Goal: Task Accomplishment & Management: Complete application form

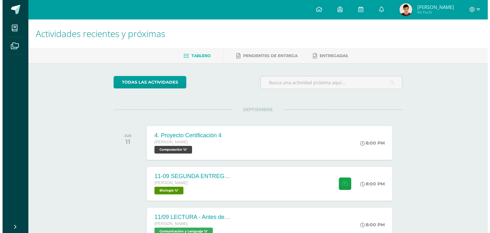
scroll to position [71, 0]
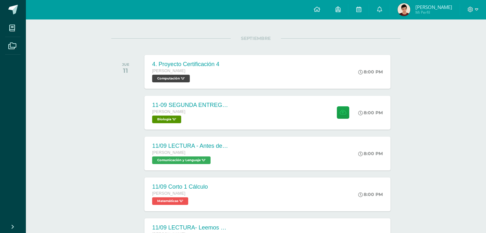
click at [251, 127] on div "11-09 SEGUNDA ENTREGA DE GUÍA Quinto Bachillerato Biología 'U' 8:00 PM 11-09 SE…" at bounding box center [267, 113] width 246 height 34
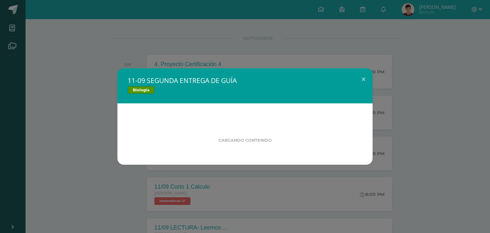
click at [88, 137] on div "11-09 SEGUNDA ENTREGA DE GUÍA Biología Cargando contenido" at bounding box center [245, 116] width 485 height 96
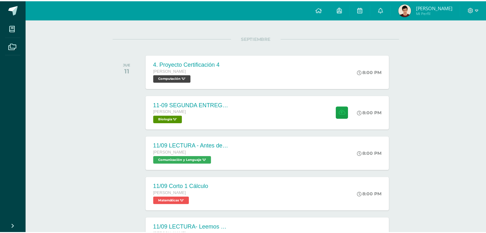
scroll to position [83, 0]
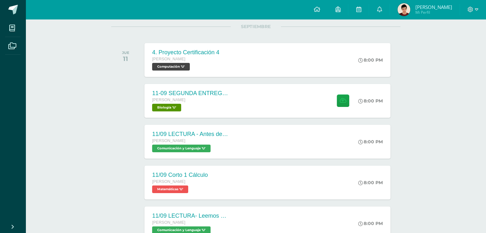
click at [156, 129] on div "11/09 LECTURA - Antes de leer. María Curie. La descubridora del radio (Digital)…" at bounding box center [189, 142] width 93 height 34
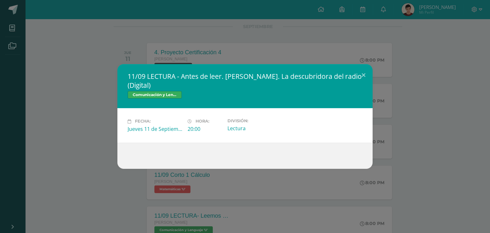
click at [61, 124] on div "11/09 LECTURA - Antes de leer. María Curie. La descubridora del radio (Digital)…" at bounding box center [245, 116] width 485 height 104
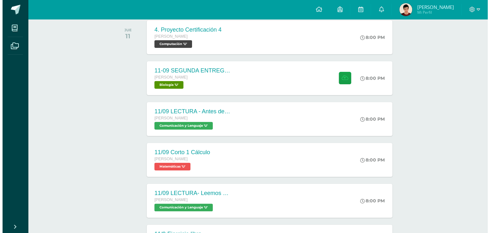
scroll to position [106, 0]
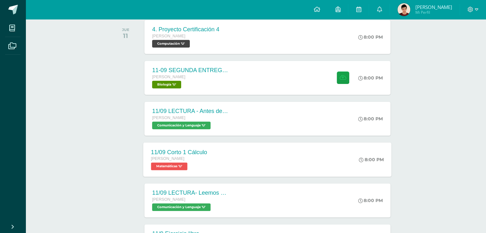
click at [216, 170] on div "11/09 Corto 1 Cálculo Quinto Bachillerato Matemáticas 'U' 8:00 PM 11/09 Corto 1…" at bounding box center [267, 159] width 248 height 34
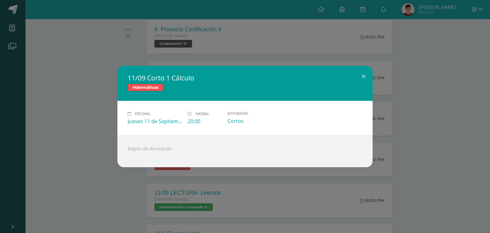
click at [207, 177] on div "11/09 Corto 1 Cálculo Matemáticas Fecha: Jueves 11 de Septiembre Hora: 20:00 Di…" at bounding box center [245, 116] width 490 height 233
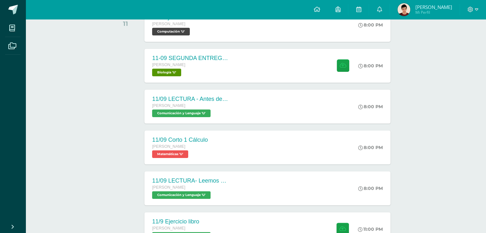
scroll to position [118, 0]
drag, startPoint x: 210, startPoint y: 189, endPoint x: 225, endPoint y: 183, distance: 15.6
click at [225, 183] on span "11/09 LECTURA- Leemos de la página 5 a la 11. María Curie. La descubridora del …" at bounding box center [189, 187] width 77 height 21
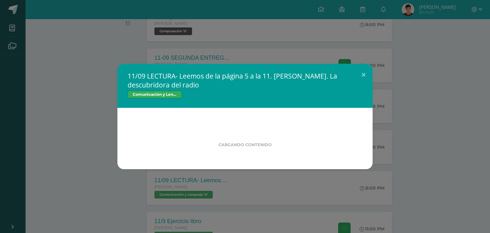
click at [222, 183] on div "11/09 LECTURA- Leemos de la página 5 a la 11. María Curie. La descubridora del …" at bounding box center [245, 116] width 490 height 233
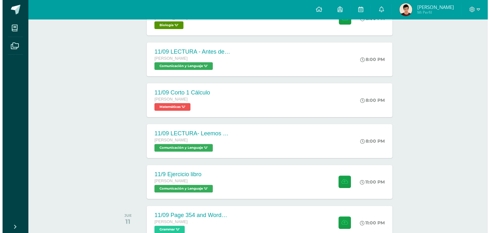
scroll to position [166, 0]
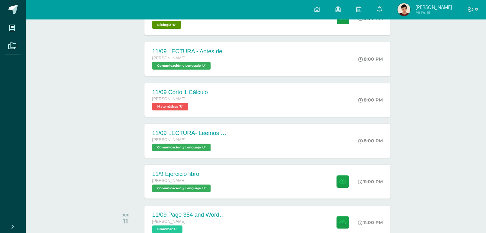
click at [199, 171] on div "11/9 Ejercicio libro" at bounding box center [182, 174] width 60 height 7
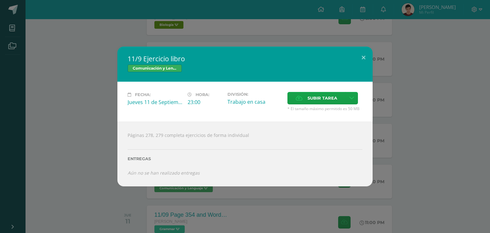
click at [186, 184] on div "Páginas 278, 279 completa ejercicios de forma individual Entregas Aún no se han…" at bounding box center [245, 154] width 255 height 65
click at [187, 185] on div "Páginas 278, 279 completa ejercicios de forma individual Entregas Aún no se han…" at bounding box center [245, 154] width 255 height 65
click at [187, 188] on div "11/9 Ejercicio libro Comunicación y Lenguaje Fecha: Jueves 11 de Septiembre Hor…" at bounding box center [245, 116] width 490 height 233
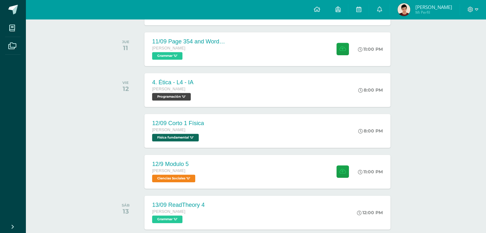
scroll to position [335, 0]
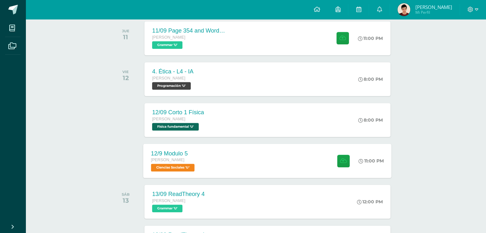
scroll to position [353, 0]
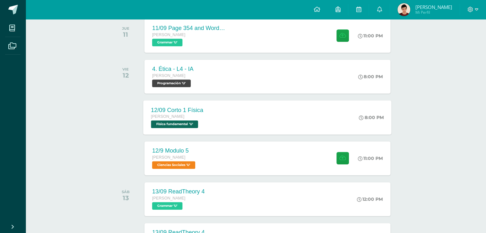
drag, startPoint x: 185, startPoint y: 87, endPoint x: 172, endPoint y: 110, distance: 26.6
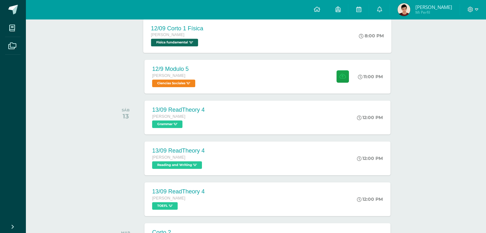
scroll to position [436, 0]
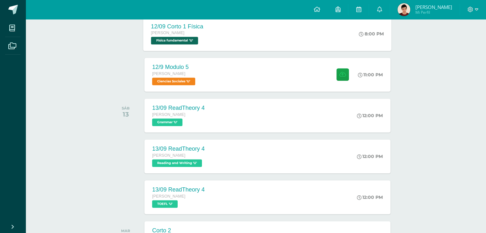
click at [206, 127] on div "13/09 ReadTheory 4 Quinto Bachillerato Grammar 'U'" at bounding box center [178, 116] width 68 height 34
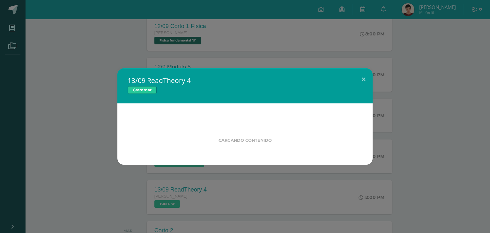
click at [71, 139] on div "13/09 ReadTheory 4 Grammar Cargando contenido" at bounding box center [245, 116] width 485 height 96
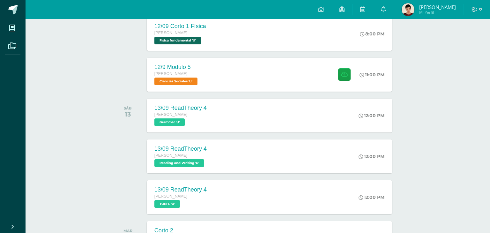
click at [171, 78] on h2 "13/09 ReadTheory 4" at bounding box center [245, 79] width 211 height 8
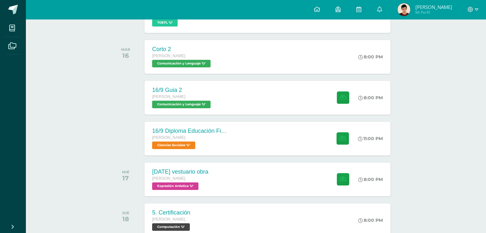
scroll to position [618, 0]
drag, startPoint x: 173, startPoint y: 122, endPoint x: 122, endPoint y: 139, distance: 53.4
click at [122, 139] on div "16/9 Diploma Educación Financiera Quinto Bachillerato Ciencias Sociales 'U' 11:…" at bounding box center [255, 138] width 289 height 36
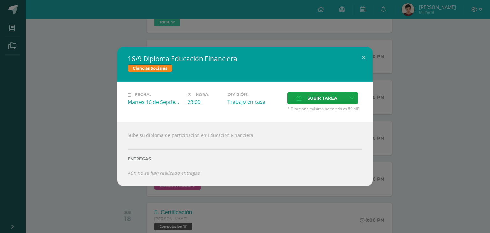
click at [85, 136] on div "16/9 Diploma Educación Financiera Ciencias Sociales Fecha: Martes 16 de Septiem…" at bounding box center [245, 117] width 485 height 140
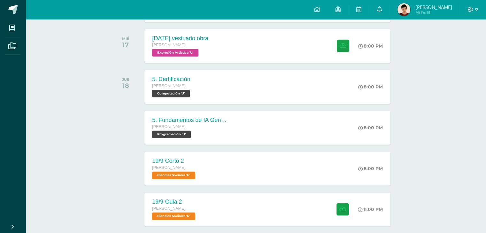
scroll to position [752, 0]
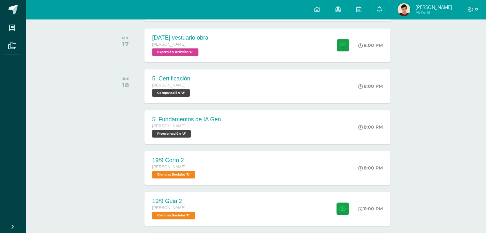
click at [172, 176] on span "Ciencias Sociales 'U'" at bounding box center [173, 175] width 43 height 8
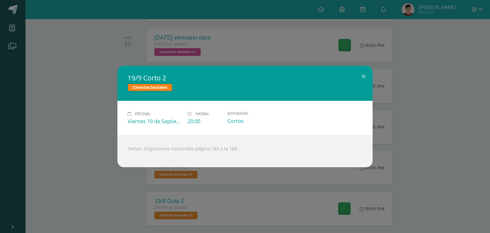
drag, startPoint x: 172, startPoint y: 176, endPoint x: 165, endPoint y: 167, distance: 11.5
click at [165, 167] on div "19/9 Corto 2 Ciencias Sociales Fecha: Viernes 19 de Septiembre Hora: 20:00 Divi…" at bounding box center [245, 116] width 490 height 233
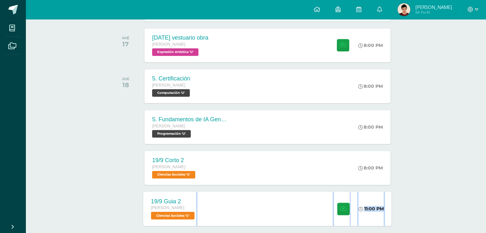
drag, startPoint x: 161, startPoint y: 230, endPoint x: 158, endPoint y: 217, distance: 13.0
click at [158, 217] on span "Ciencias Sociales 'U'" at bounding box center [172, 216] width 43 height 8
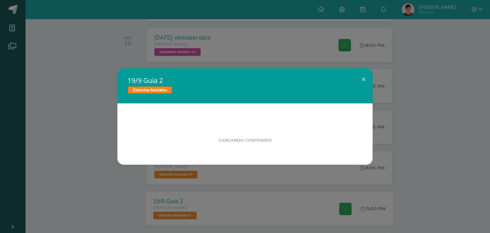
click at [165, 211] on div "19/9 Guia 2 Ciencias Sociales Cargando contenido Loading..." at bounding box center [245, 116] width 490 height 233
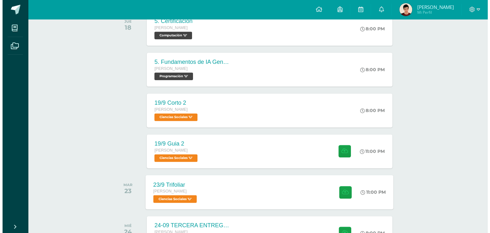
scroll to position [865, 0]
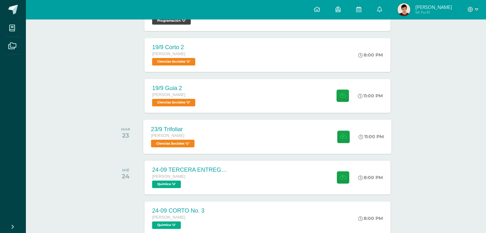
click at [182, 135] on span "[PERSON_NAME]" at bounding box center [168, 135] width 34 height 4
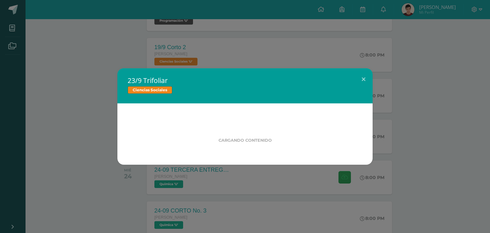
click at [69, 151] on div "23/9 Trifoliar Ciencias Sociales Cargando contenido" at bounding box center [245, 116] width 485 height 96
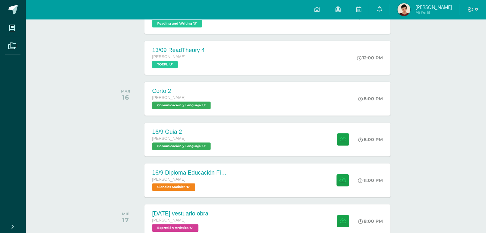
scroll to position [526, 0]
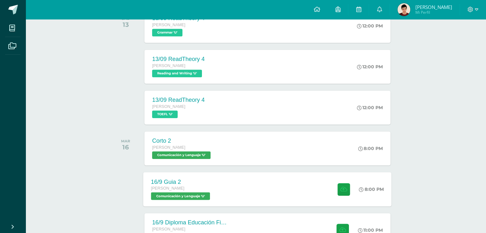
click at [151, 200] on div "16/9 Guia 2 Quinto Bachillerato Comunicación y Lenguaje 'U'" at bounding box center [181, 189] width 76 height 34
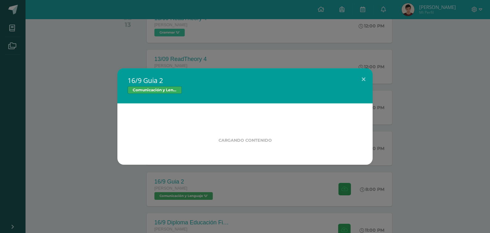
click at [130, 172] on div "16/9 Guia 2 Comunicación y Lenguaje Cargando contenido Loading..." at bounding box center [245, 116] width 490 height 233
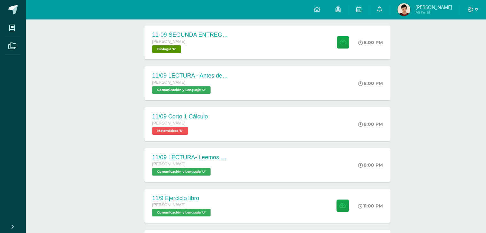
scroll to position [142, 0]
click at [15, 7] on span at bounding box center [13, 10] width 10 height 10
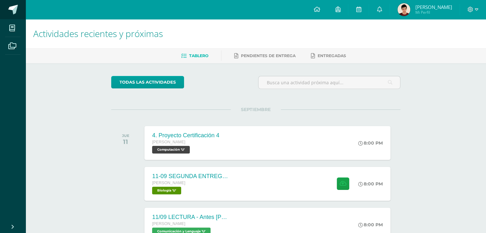
click at [22, 7] on span at bounding box center [35, 9] width 30 height 13
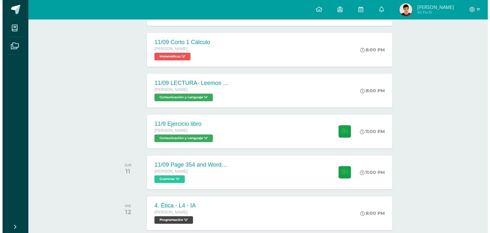
scroll to position [216, 0]
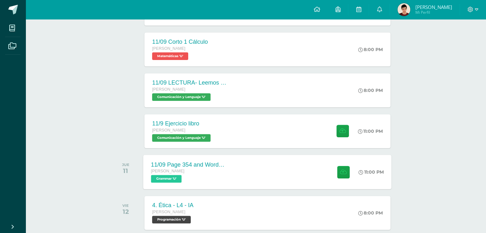
click at [171, 173] on div "[PERSON_NAME]" at bounding box center [189, 171] width 77 height 7
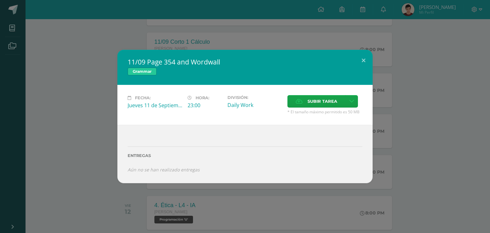
click at [313, 87] on div "Fecha: Jueves 11 de Septiembre Hora: 23:00 División: Daily Work Subir tarea" at bounding box center [245, 105] width 255 height 40
click at [312, 92] on div "Fecha: Jueves 11 de Septiembre Hora: 23:00 División: Daily Work Subir tarea" at bounding box center [245, 105] width 255 height 40
click at [314, 99] on span "Subir tarea" at bounding box center [323, 101] width 30 height 12
click at [0, 0] on input "Subir tarea" at bounding box center [0, 0] width 0 height 0
